Goal: Information Seeking & Learning: Learn about a topic

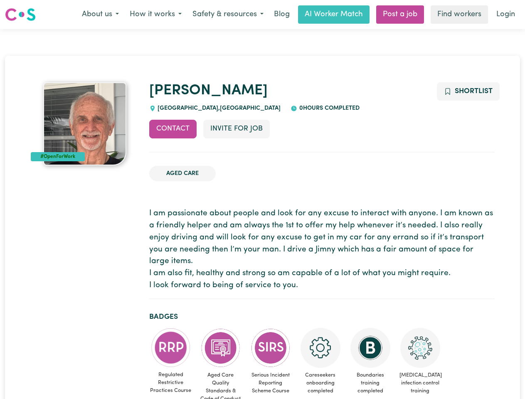
click at [100, 15] on button "About us" at bounding box center [100, 14] width 48 height 17
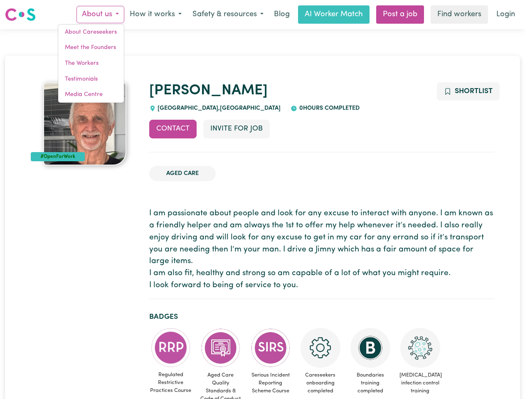
click at [155, 15] on button "How it works" at bounding box center [155, 14] width 63 height 17
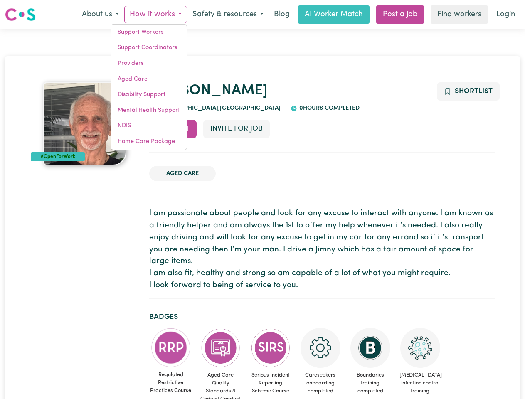
click at [227, 15] on button "Safety & resources" at bounding box center [228, 14] width 82 height 17
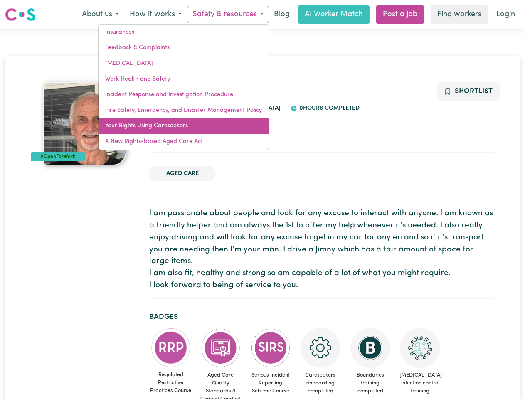
click at [173, 129] on link "Your Rights Using Careseekers" at bounding box center [184, 126] width 170 height 16
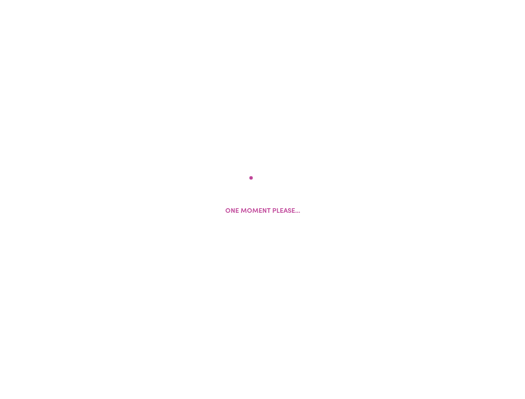
click at [236, 0] on html "One moment please..." at bounding box center [262, 0] width 525 height 0
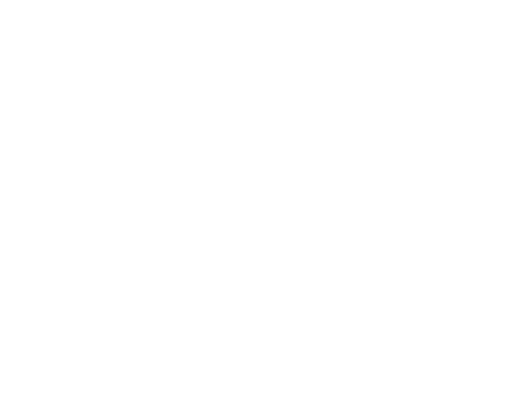
click at [468, 0] on html at bounding box center [266, 0] width 532 height 0
click at [171, 0] on html at bounding box center [266, 0] width 532 height 0
click at [221, 0] on html at bounding box center [266, 0] width 532 height 0
